Goal: Task Accomplishment & Management: Manage account settings

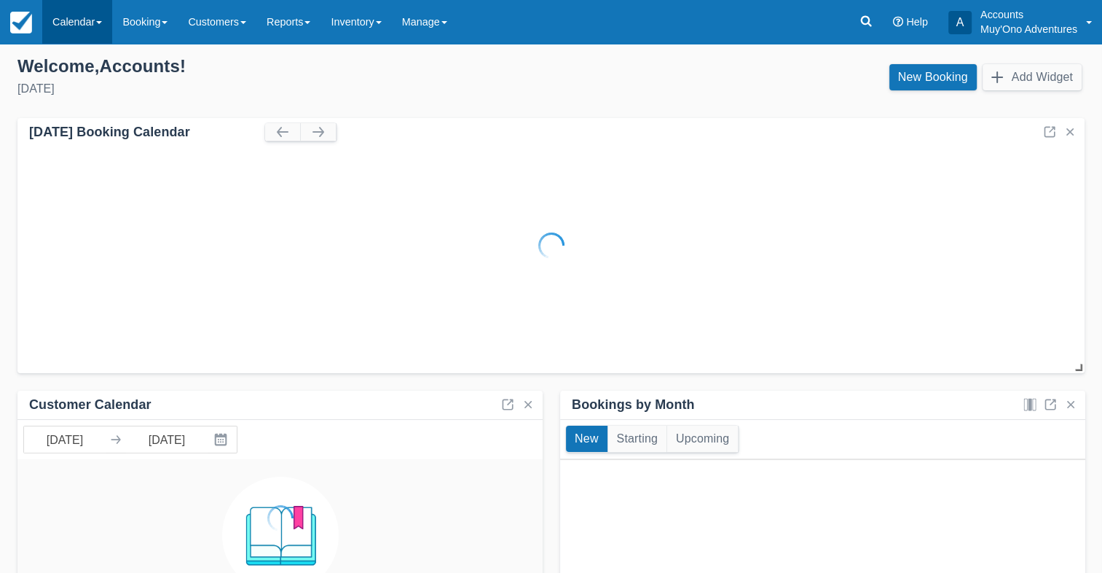
click at [82, 33] on link "Calendar" at bounding box center [77, 22] width 70 height 44
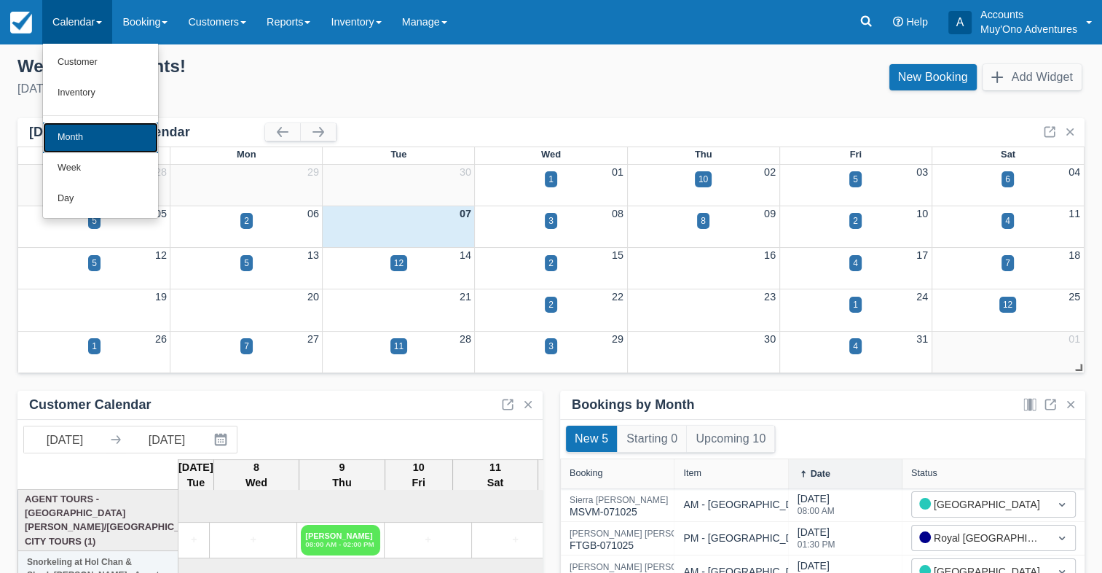
click at [85, 140] on link "Month" at bounding box center [100, 137] width 115 height 31
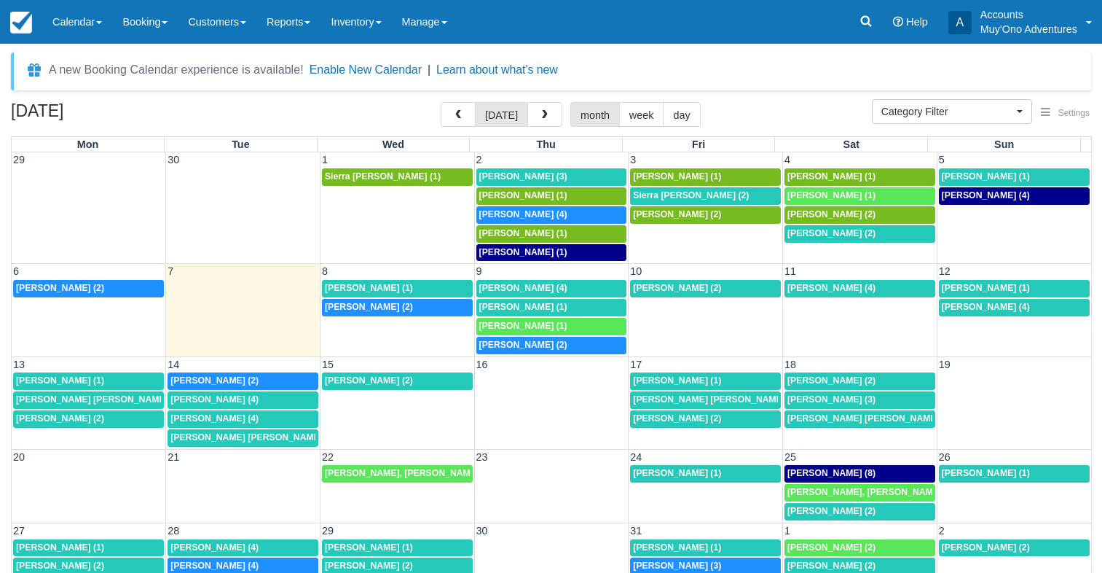
select select
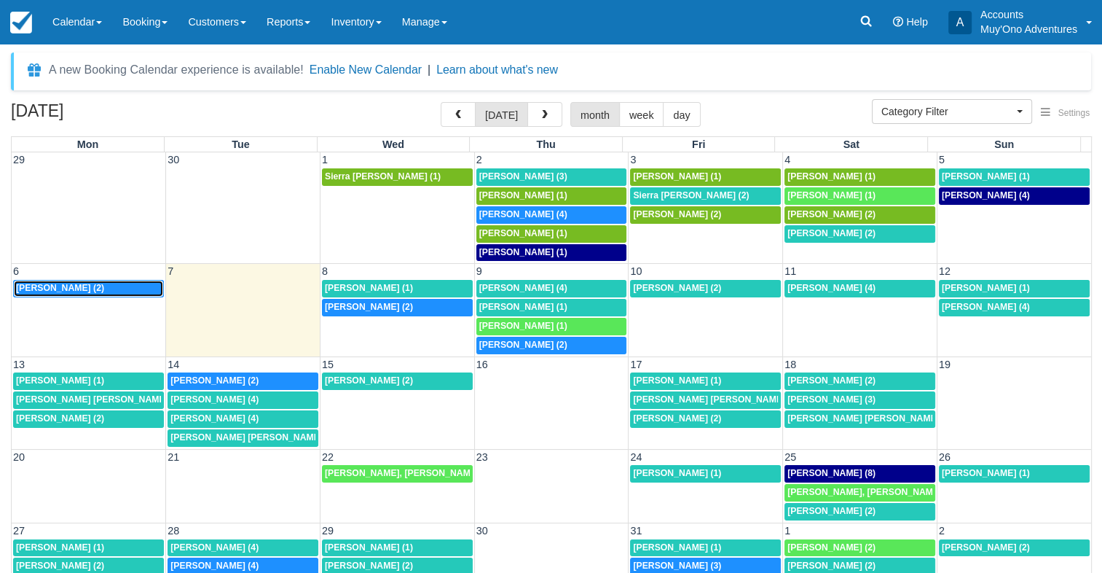
click at [104, 289] on span "[PERSON_NAME] (2)" at bounding box center [60, 288] width 88 height 10
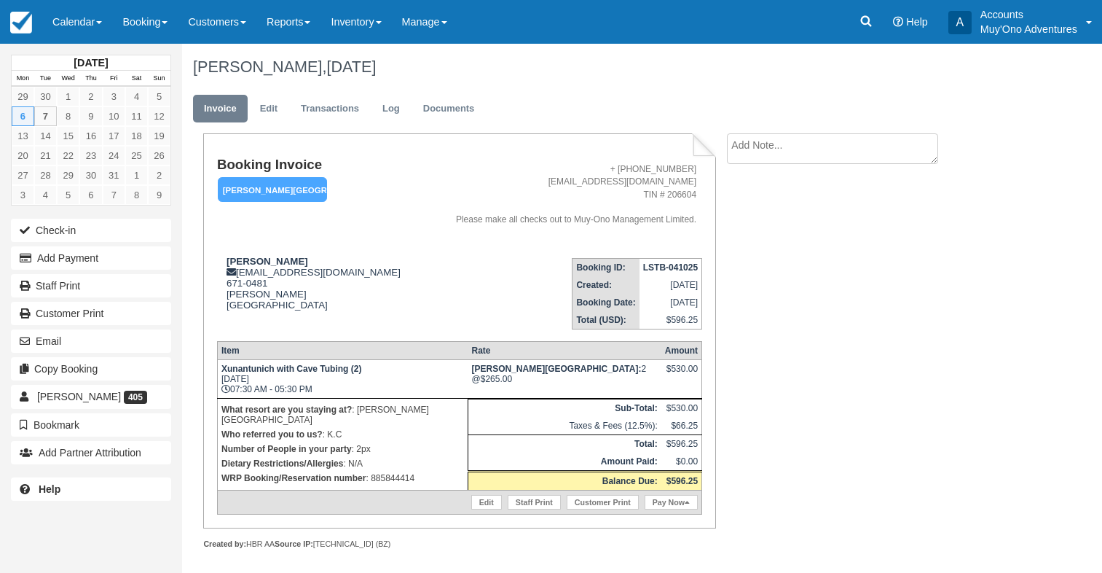
click at [385, 472] on p "WRP Booking/Reservation number : 885844414" at bounding box center [342, 478] width 243 height 15
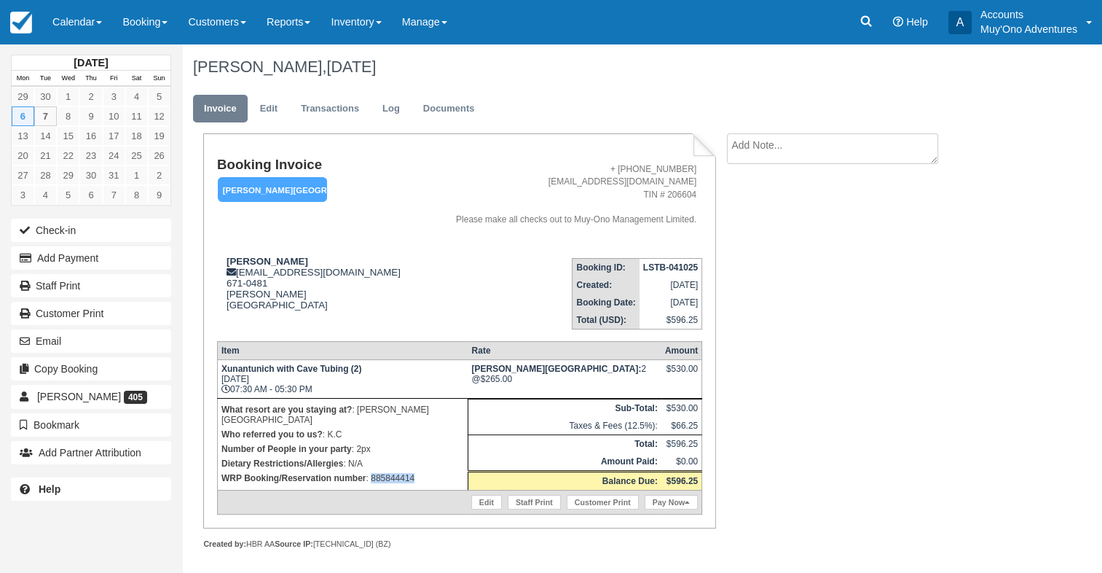
click at [385, 472] on p "WRP Booking/Reservation number : 885844414" at bounding box center [342, 478] width 243 height 15
copy p "885844414"
click at [669, 266] on strong "LSTB-041025" at bounding box center [670, 267] width 55 height 10
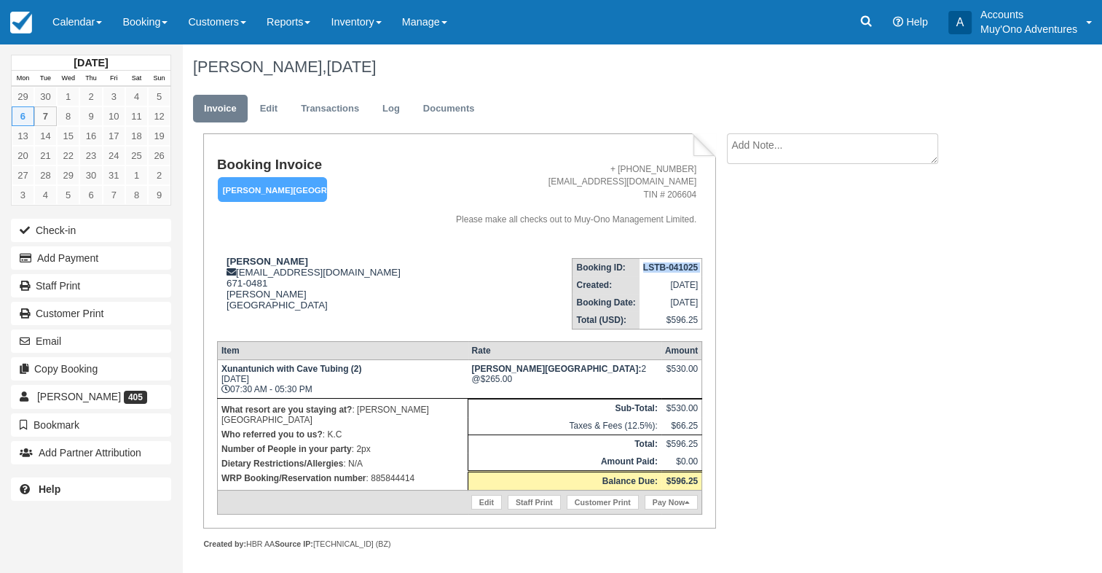
copy tbody "LSTB-041025"
drag, startPoint x: 224, startPoint y: 257, endPoint x: 320, endPoint y: 260, distance: 95.5
click at [320, 260] on div "Christopher McNulty frontdesk@hopkinsbaybelize.com 671-0481 Hopkins Belize View…" at bounding box center [319, 292] width 205 height 73
copy strong "Christopher McNulty"
drag, startPoint x: 219, startPoint y: 372, endPoint x: 311, endPoint y: 373, distance: 91.8
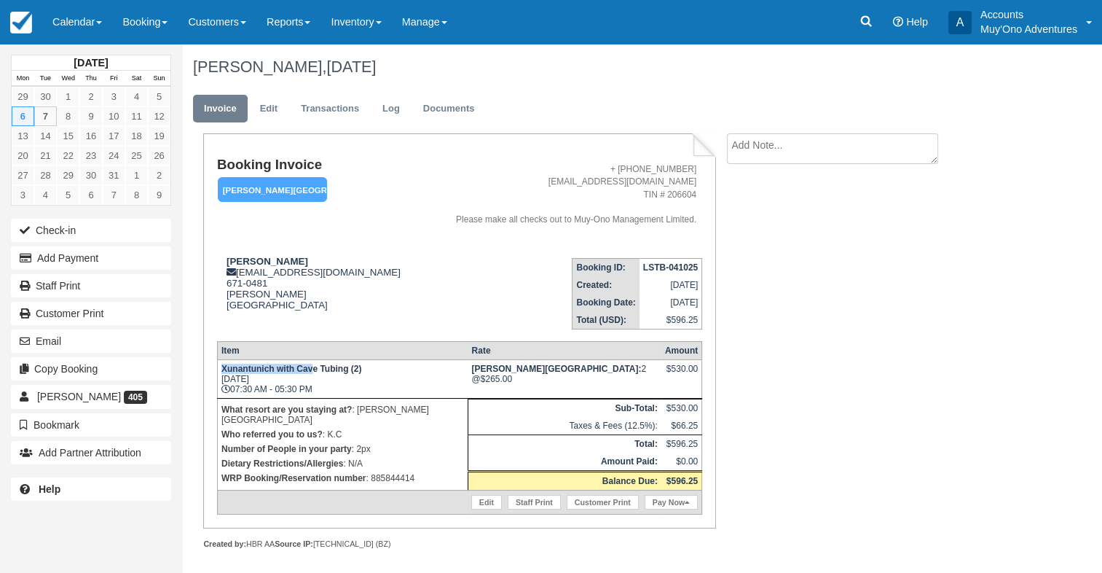
click at [311, 373] on td "Xunantunich with Cave Tubing (2) Mon Oct 6, 2025 07:30 AM - 05:30 PM" at bounding box center [342, 378] width 251 height 39
drag, startPoint x: 293, startPoint y: 377, endPoint x: 272, endPoint y: 355, distance: 30.4
click at [293, 374] on strong "Xunantunich with Cave Tubing (2)" at bounding box center [291, 369] width 140 height 10
drag, startPoint x: 222, startPoint y: 374, endPoint x: 348, endPoint y: 373, distance: 125.3
click at [348, 373] on strong "Xunantunich with Cave Tubing (2)" at bounding box center [291, 369] width 140 height 10
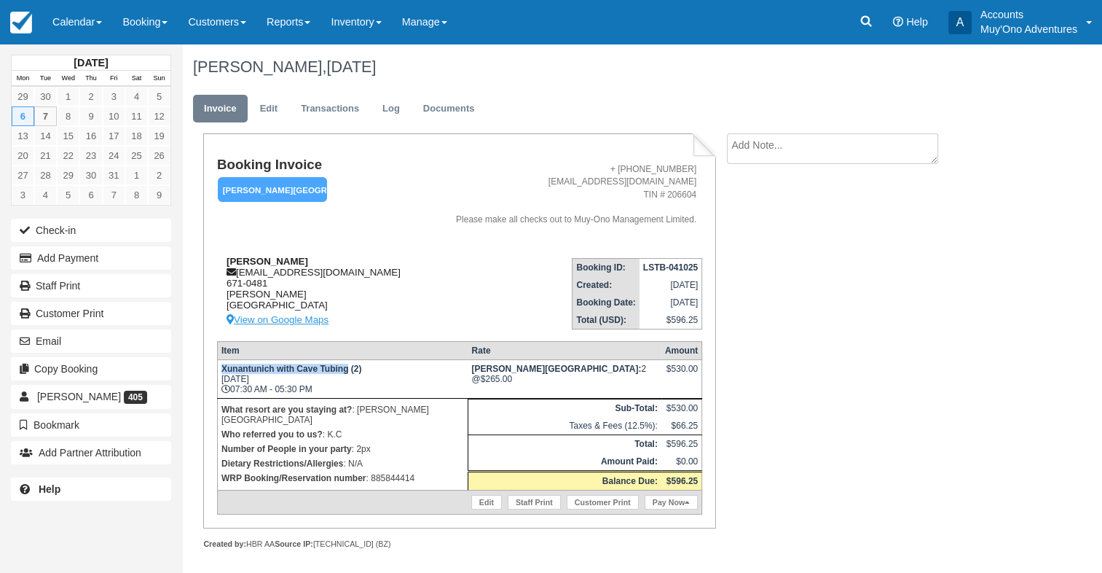
copy strong "Xunantunich with Cave Tubing"
click at [382, 471] on p "WRP Booking/Reservation number : 885844414" at bounding box center [342, 478] width 243 height 15
copy p "885844414"
click at [661, 261] on td "LSTB-041025" at bounding box center [671, 267] width 63 height 18
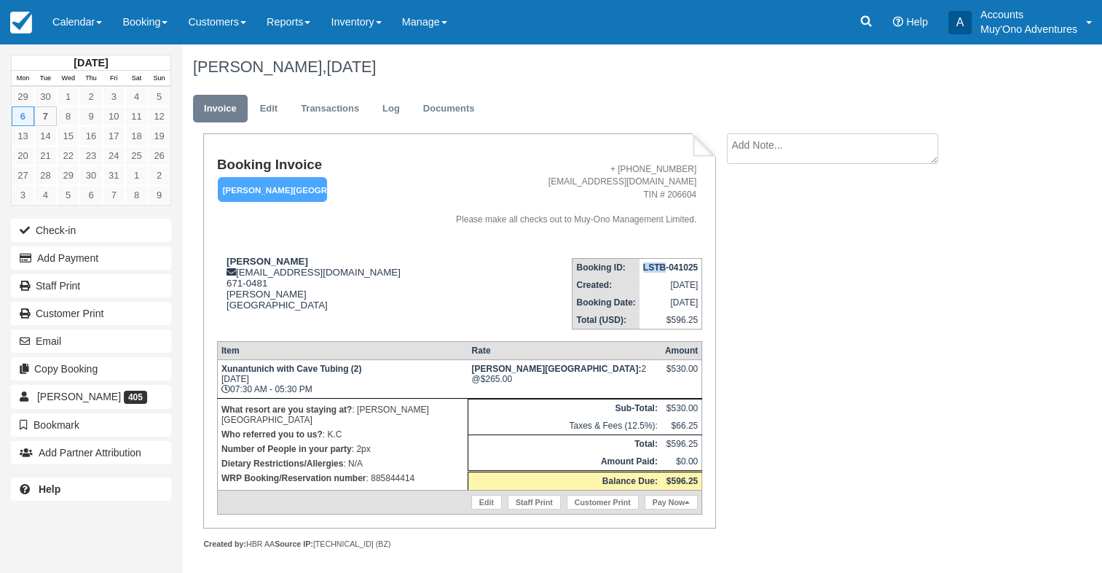
click at [662, 261] on td "LSTB-041025" at bounding box center [671, 267] width 63 height 18
click at [662, 262] on td "LSTB-041025" at bounding box center [671, 267] width 63 height 18
copy tbody "LSTB-041025"
drag, startPoint x: 224, startPoint y: 259, endPoint x: 323, endPoint y: 262, distance: 98.4
click at [323, 262] on div "Christopher McNulty frontdesk@hopkinsbaybelize.com 671-0481 Hopkins Belize View…" at bounding box center [319, 292] width 205 height 73
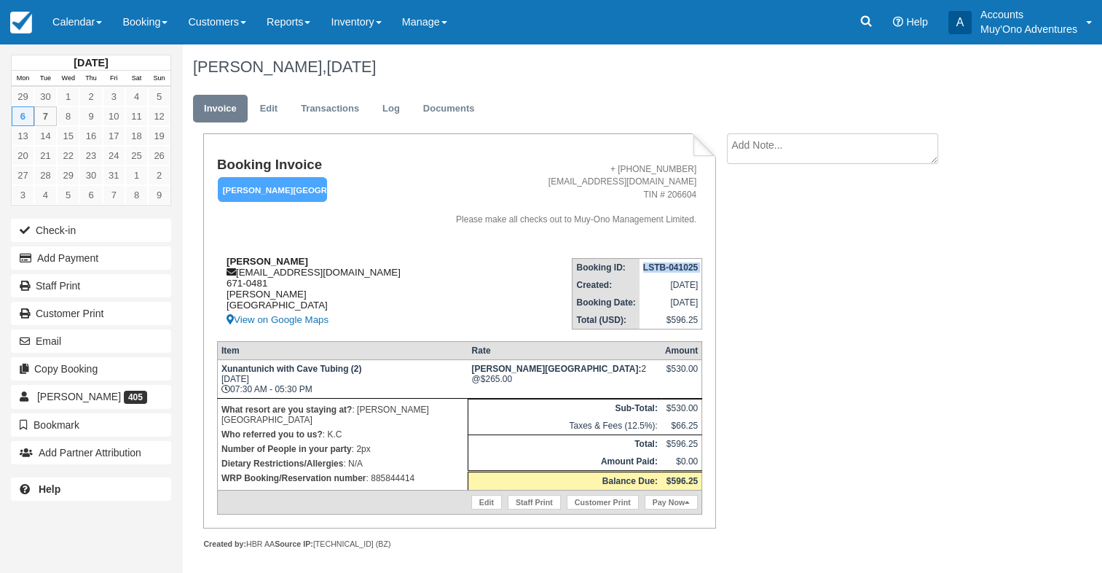
copy strong "Christopher McNulty"
drag, startPoint x: 224, startPoint y: 372, endPoint x: 348, endPoint y: 373, distance: 123.9
click at [348, 373] on strong "Xunantunich with Cave Tubing (2)" at bounding box center [291, 369] width 140 height 10
copy strong "Xunantunich with Cave Tubing"
click at [396, 471] on p "WRP Booking/Reservation number : 885844414" at bounding box center [342, 478] width 243 height 15
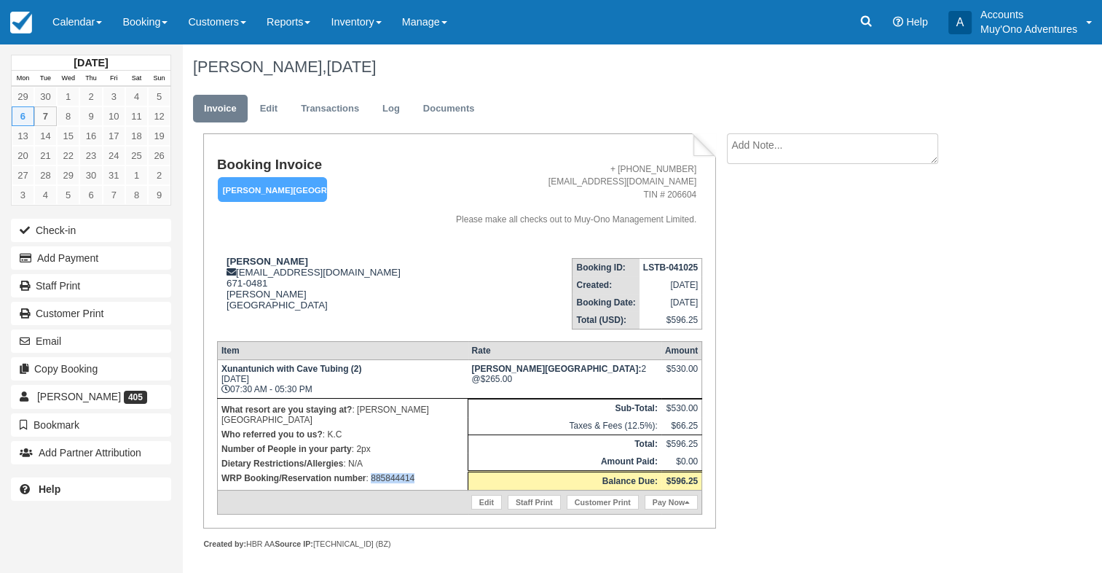
click at [396, 471] on p "WRP Booking/Reservation number : 885844414" at bounding box center [342, 478] width 243 height 15
copy p "885844414"
